Goal: Transaction & Acquisition: Purchase product/service

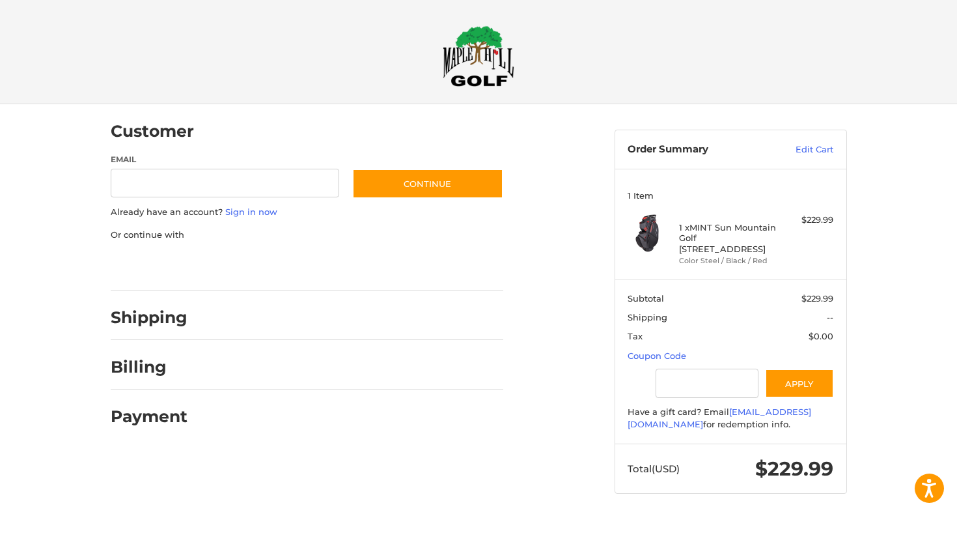
click at [0, 519] on div at bounding box center [0, 519] width 0 height 0
click at [921, 519] on div at bounding box center [478, 519] width 957 height 0
click at [929, 519] on div at bounding box center [478, 519] width 957 height 0
